Goal: Find specific page/section: Find specific page/section

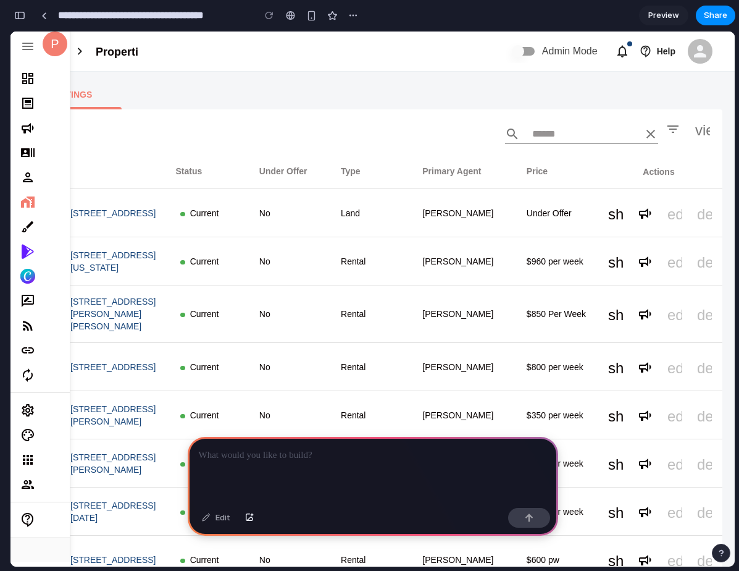
click at [201, 149] on div at bounding box center [267, 131] width 478 height 35
click at [197, 189] on th "Status" at bounding box center [207, 171] width 83 height 35
click at [354, 189] on th "Type" at bounding box center [372, 171] width 82 height 35
click at [566, 237] on td "Under Offer" at bounding box center [557, 213] width 81 height 48
click at [507, 189] on th "Primary Agent" at bounding box center [465, 171] width 104 height 35
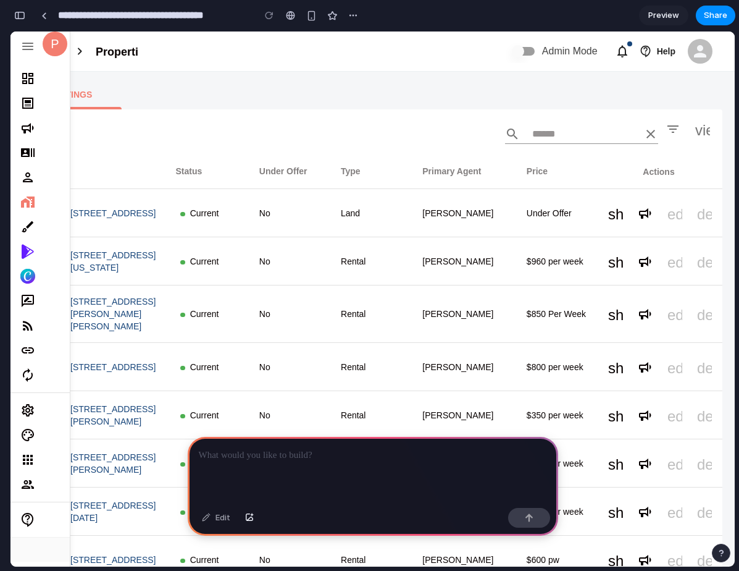
click at [393, 285] on td "Rental" at bounding box center [372, 261] width 82 height 48
click at [290, 285] on td "No" at bounding box center [291, 261] width 82 height 48
click at [282, 285] on td "No" at bounding box center [291, 261] width 82 height 48
click at [367, 149] on div at bounding box center [267, 131] width 478 height 35
click at [198, 285] on td "Current" at bounding box center [207, 261] width 83 height 48
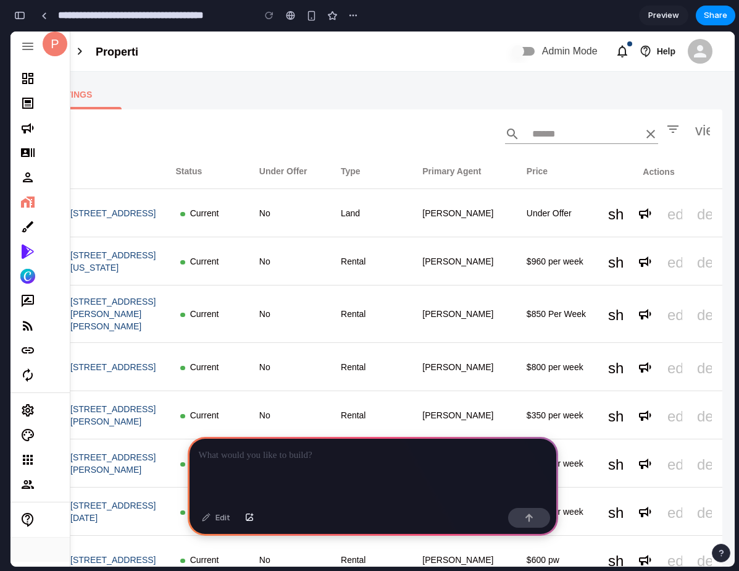
drag, startPoint x: 233, startPoint y: 341, endPoint x: 254, endPoint y: 371, distance: 36.3
click at [233, 285] on td "Current" at bounding box center [207, 261] width 83 height 48
click at [307, 465] on div at bounding box center [373, 470] width 371 height 66
click at [302, 453] on p at bounding box center [373, 455] width 348 height 15
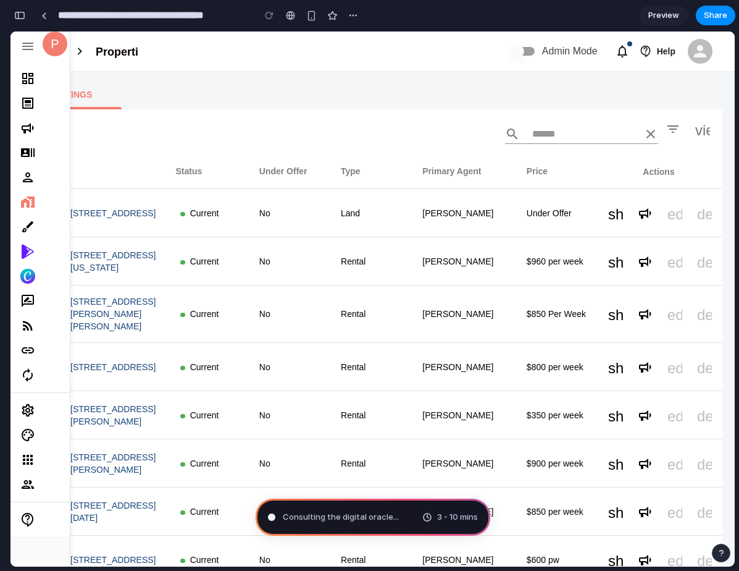
click at [23, 15] on div "button" at bounding box center [19, 15] width 11 height 9
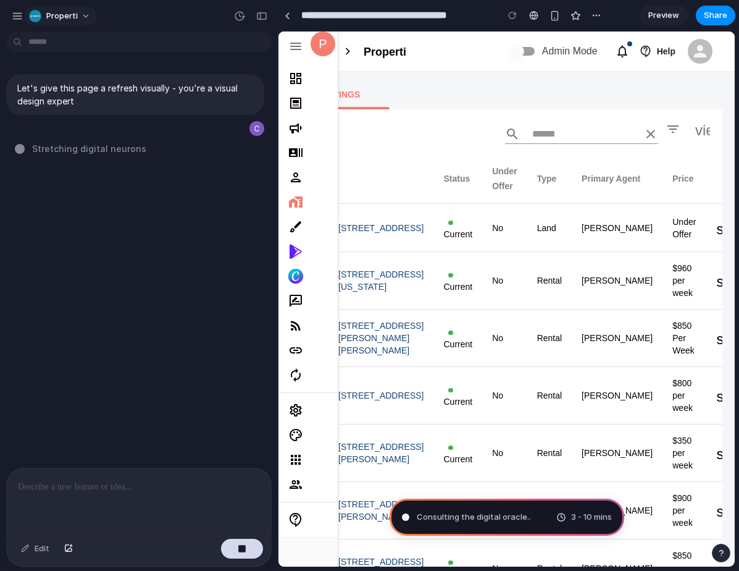
click at [73, 17] on span "Properti" at bounding box center [62, 16] width 32 height 12
click at [19, 19] on div "Settings Invite members Change theme Sign out" at bounding box center [369, 285] width 739 height 571
click at [19, 15] on div "button" at bounding box center [17, 16] width 11 height 11
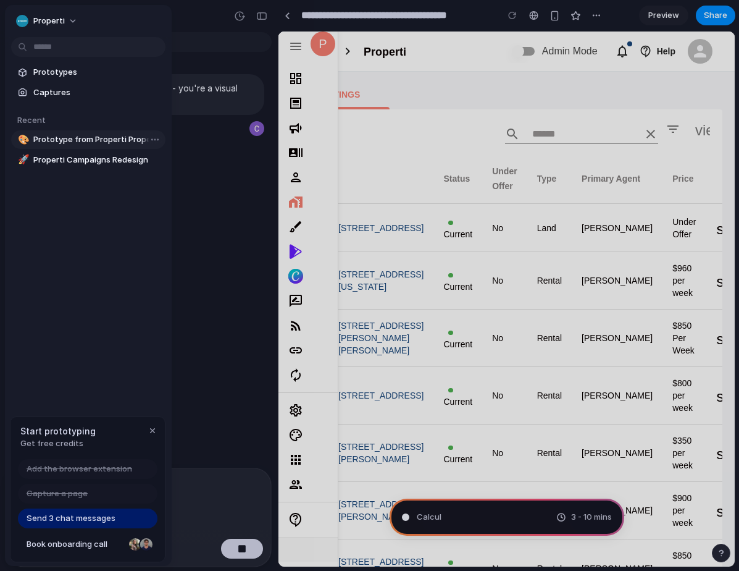
type input "**********"
click at [189, 188] on span "Open in new tab" at bounding box center [189, 185] width 64 height 12
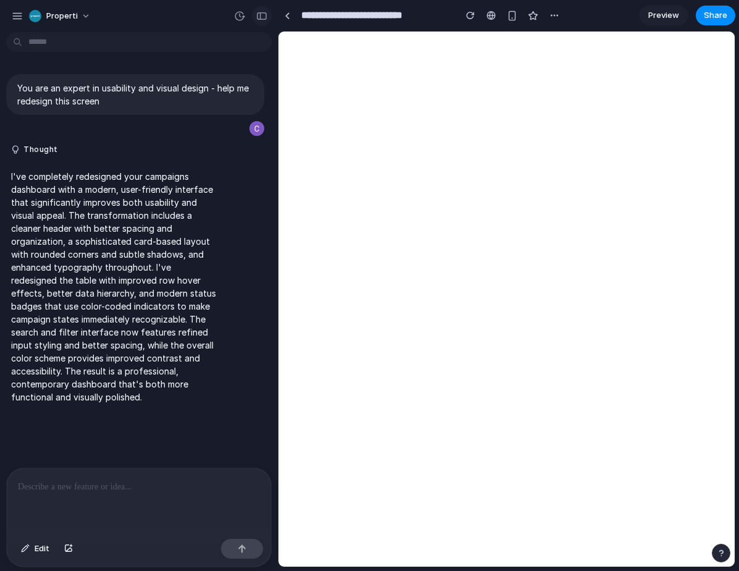
click at [261, 15] on div "button" at bounding box center [261, 16] width 11 height 9
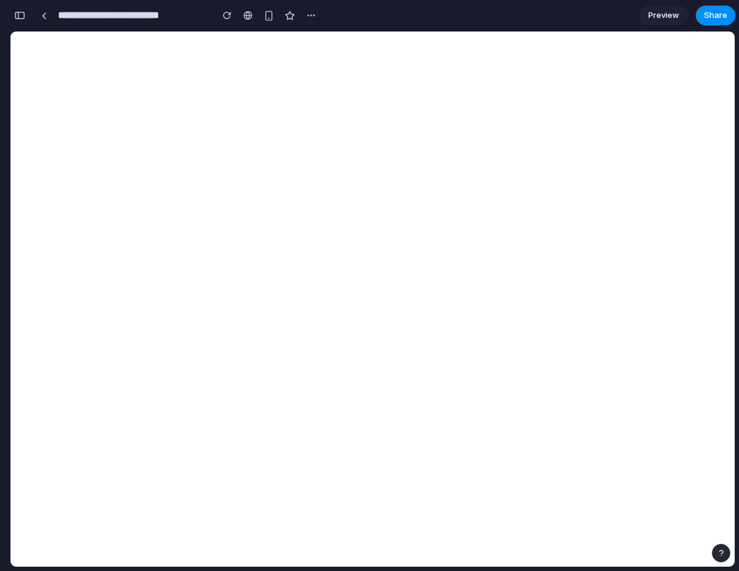
click at [28, 14] on button "button" at bounding box center [20, 16] width 20 height 20
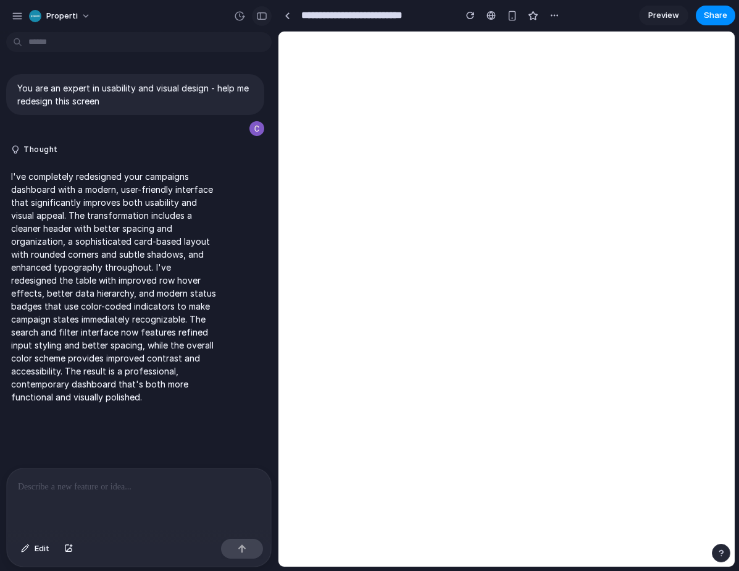
click at [267, 12] on div "button" at bounding box center [261, 16] width 11 height 9
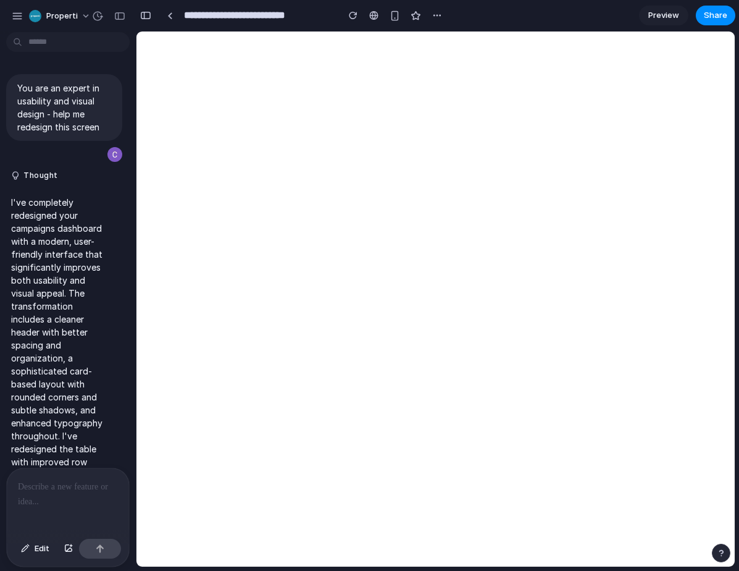
click at [23, 27] on div "Properti" at bounding box center [68, 15] width 136 height 30
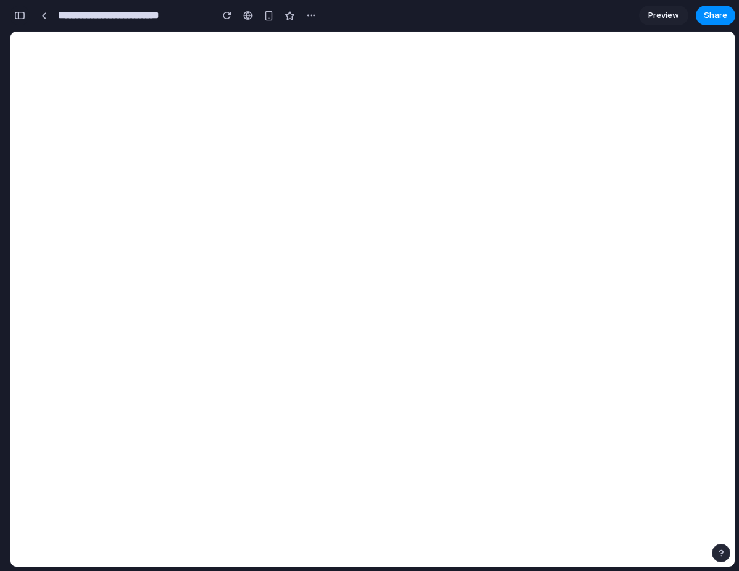
click at [21, 19] on div "button" at bounding box center [19, 15] width 11 height 9
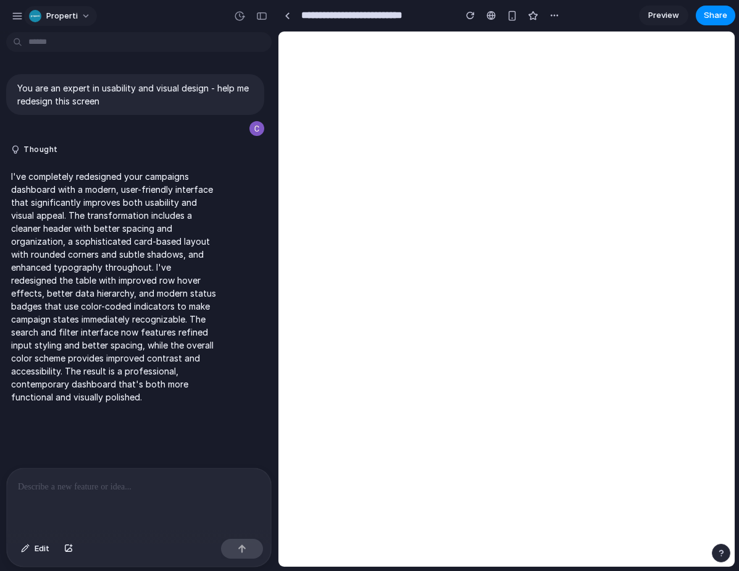
click at [64, 19] on span "Properti" at bounding box center [62, 16] width 32 height 12
click at [146, 36] on div "Settings Invite members Change theme Sign out" at bounding box center [369, 285] width 739 height 571
click at [20, 15] on div "button" at bounding box center [17, 16] width 11 height 11
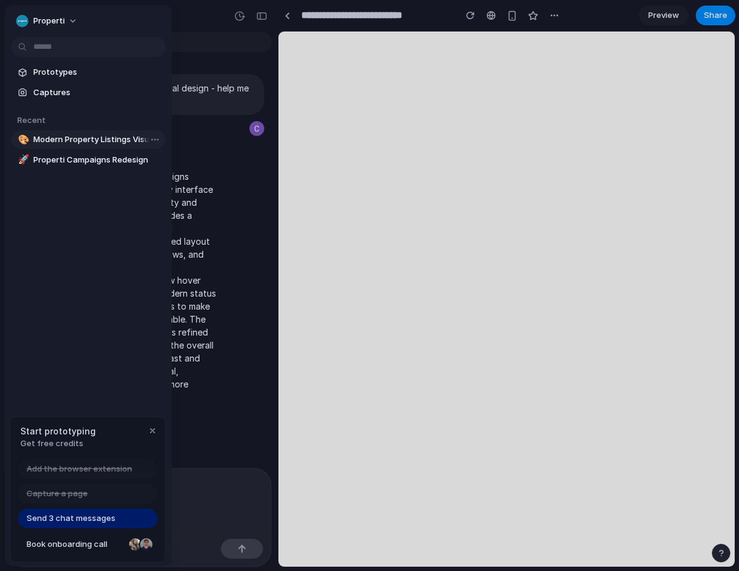
click at [86, 139] on span "Modern Property Listings Visual Refresh" at bounding box center [96, 139] width 127 height 12
type input "**********"
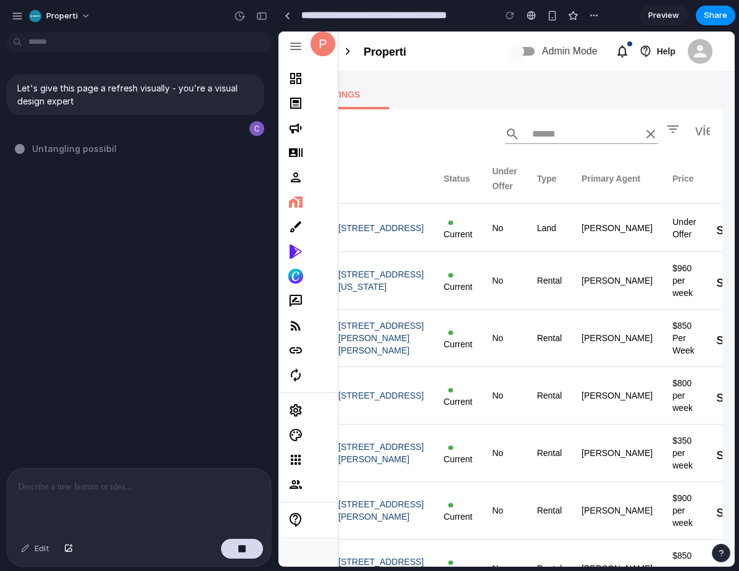
click at [409, 109] on div "Listings" at bounding box center [507, 95] width 432 height 30
click at [267, 19] on div "button" at bounding box center [261, 16] width 11 height 9
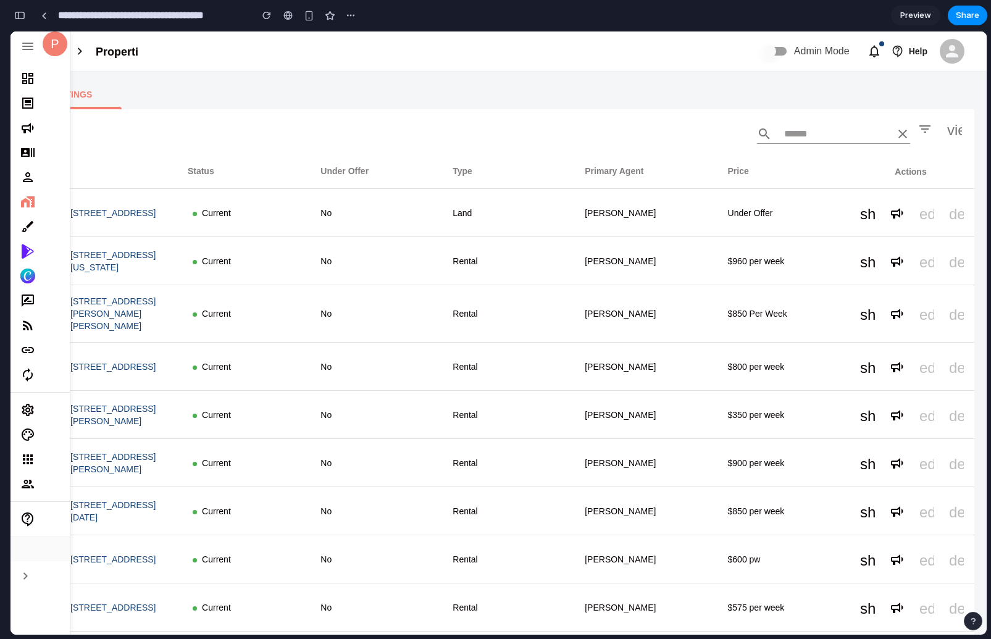
scroll to position [722, 0]
